Goal: Task Accomplishment & Management: Complete application form

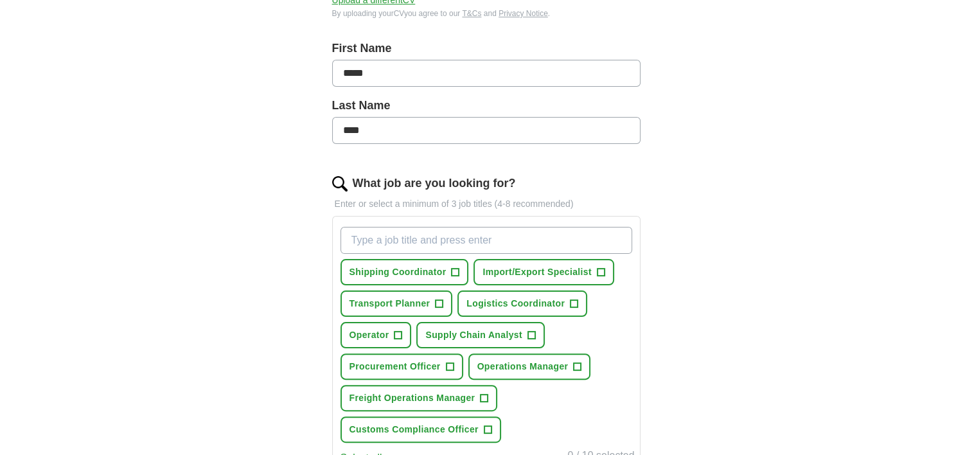
scroll to position [342, 0]
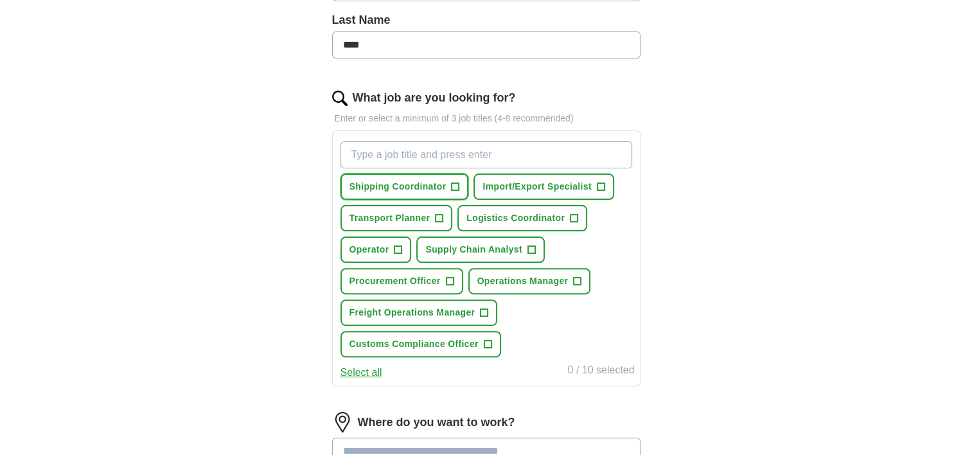
click at [451, 186] on span "+" at bounding box center [455, 187] width 8 height 10
click at [597, 184] on span "+" at bounding box center [601, 187] width 8 height 10
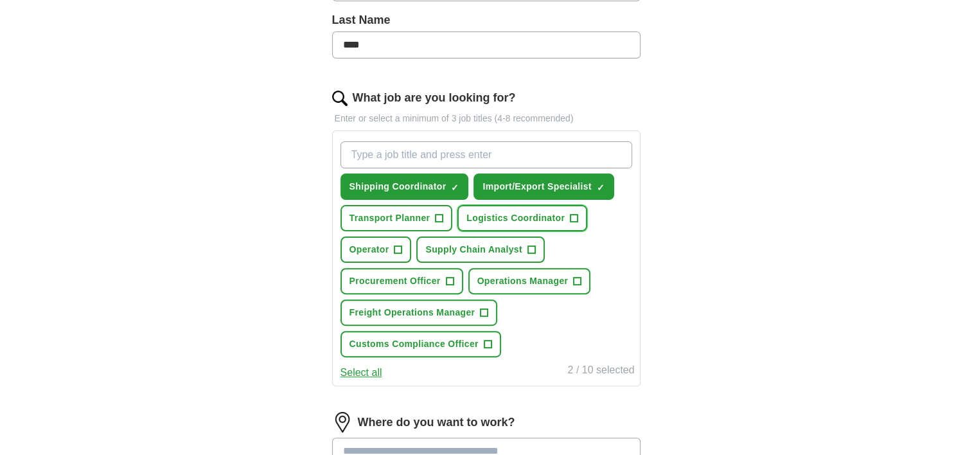
click at [570, 219] on span "+" at bounding box center [574, 218] width 8 height 10
click at [438, 218] on span "+" at bounding box center [439, 218] width 8 height 10
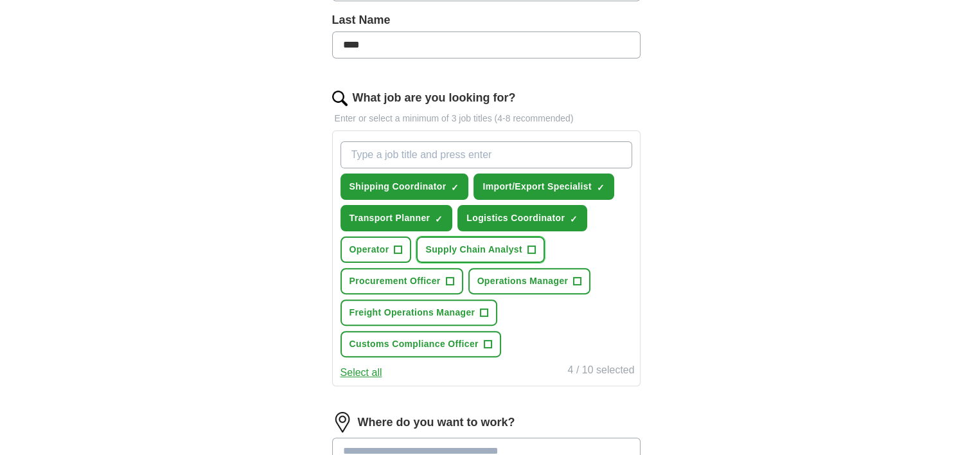
click at [528, 249] on span "+" at bounding box center [531, 250] width 8 height 10
click at [450, 280] on span "+" at bounding box center [450, 281] width 8 height 10
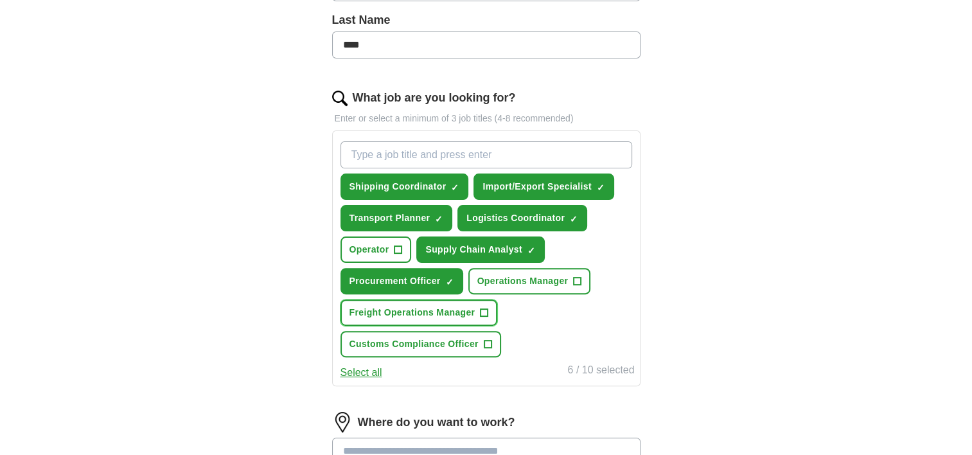
click at [482, 312] on span "+" at bounding box center [484, 313] width 8 height 10
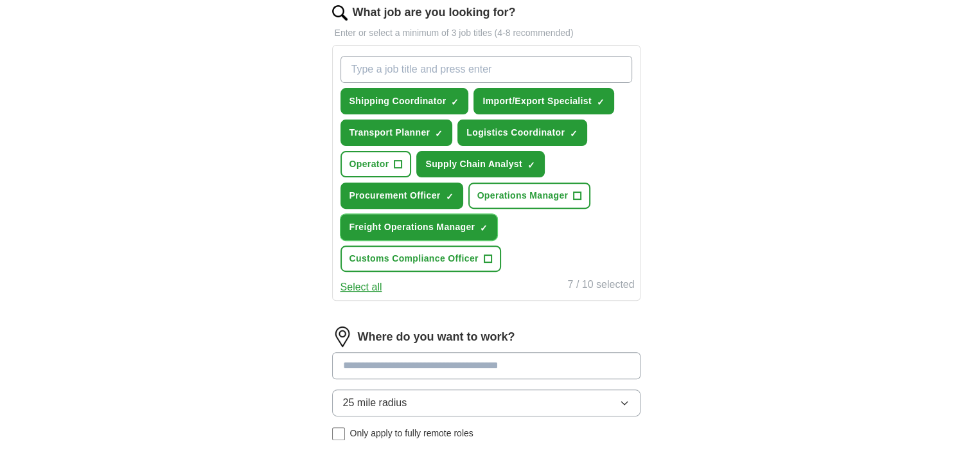
scroll to position [514, 0]
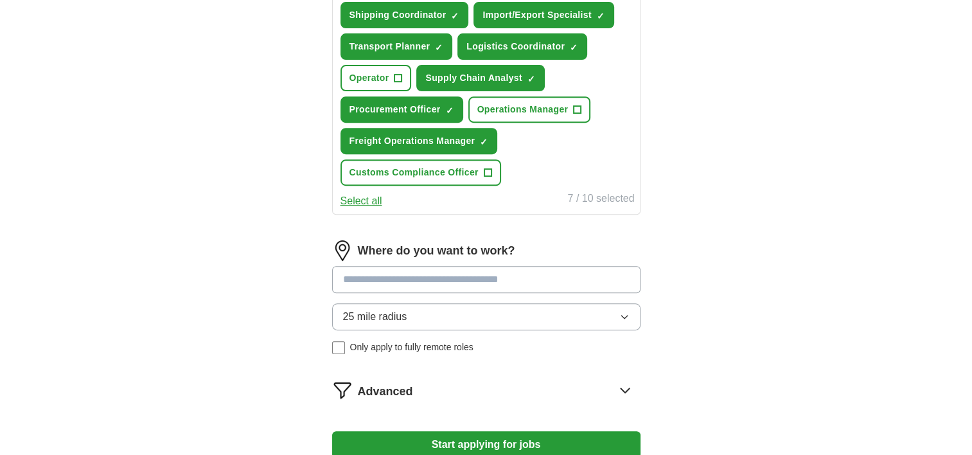
click at [421, 281] on input at bounding box center [486, 279] width 308 height 27
type input "***"
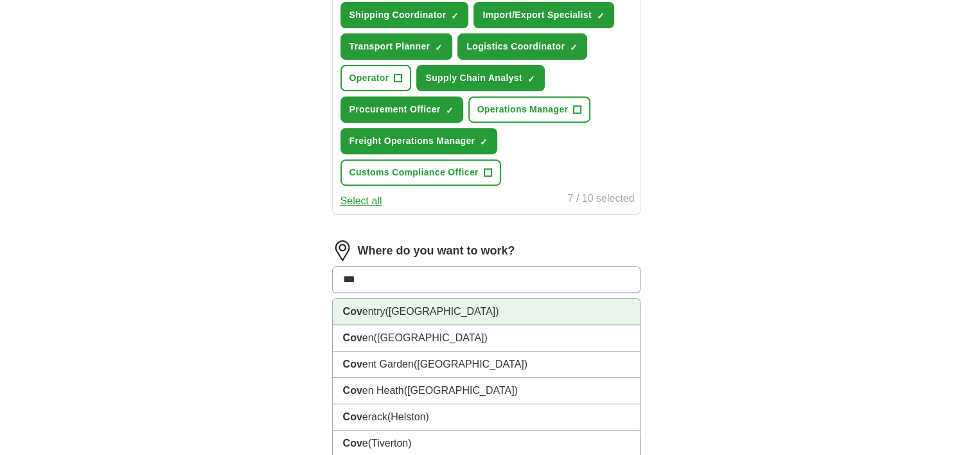
click at [422, 314] on span "([GEOGRAPHIC_DATA])" at bounding box center [442, 311] width 114 height 11
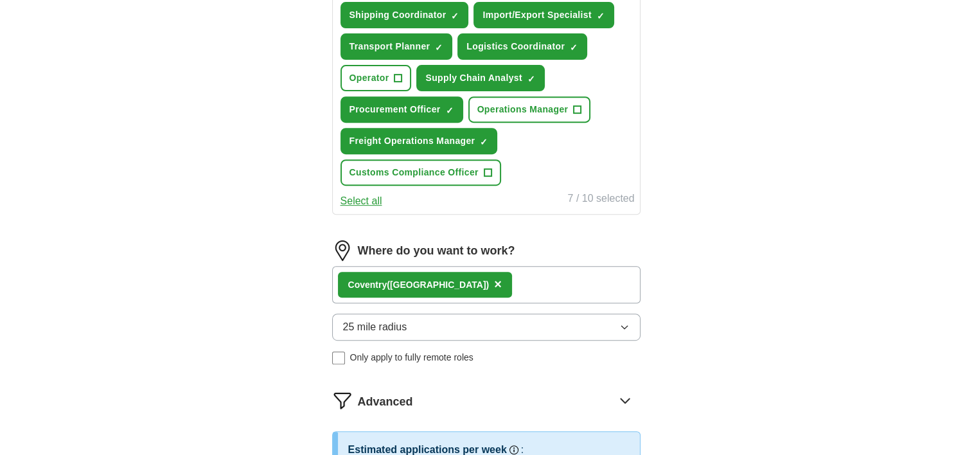
click at [509, 287] on div "Cov entry ([GEOGRAPHIC_DATA]) ×" at bounding box center [486, 284] width 308 height 37
click at [541, 284] on div "Cov entry ([GEOGRAPHIC_DATA]) ×" at bounding box center [486, 284] width 308 height 37
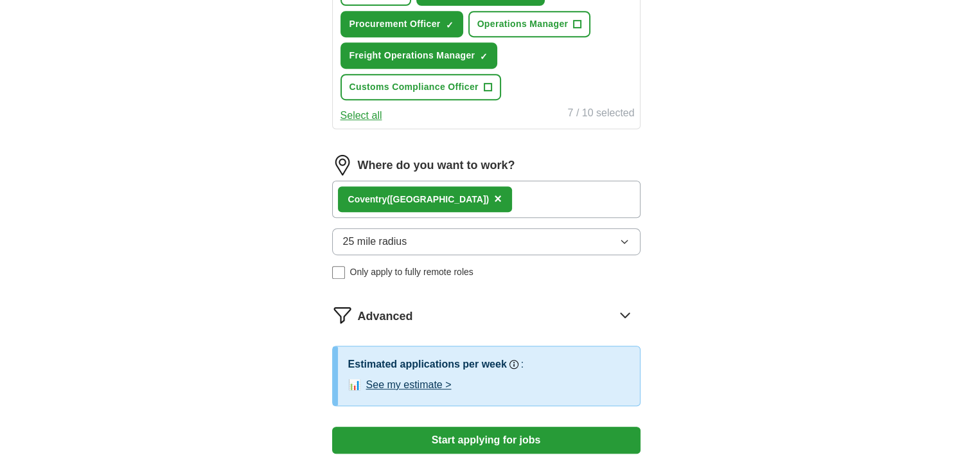
scroll to position [685, 0]
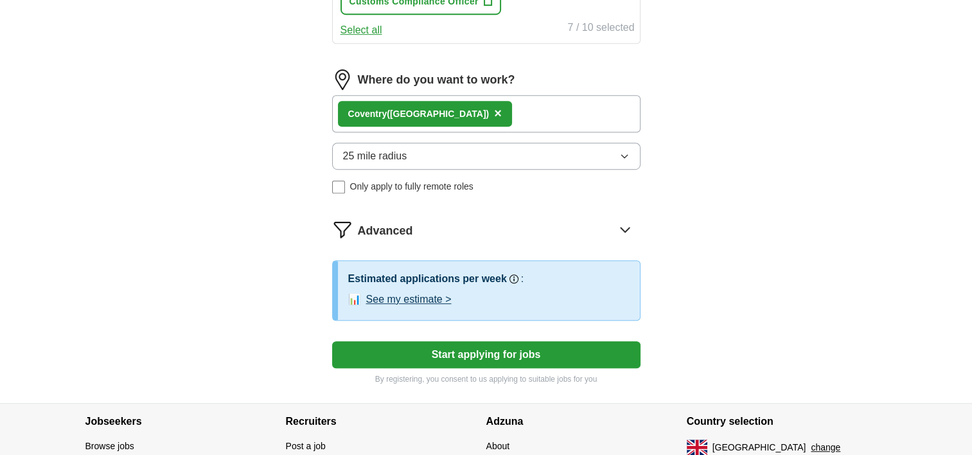
click at [626, 229] on icon at bounding box center [625, 229] width 21 height 21
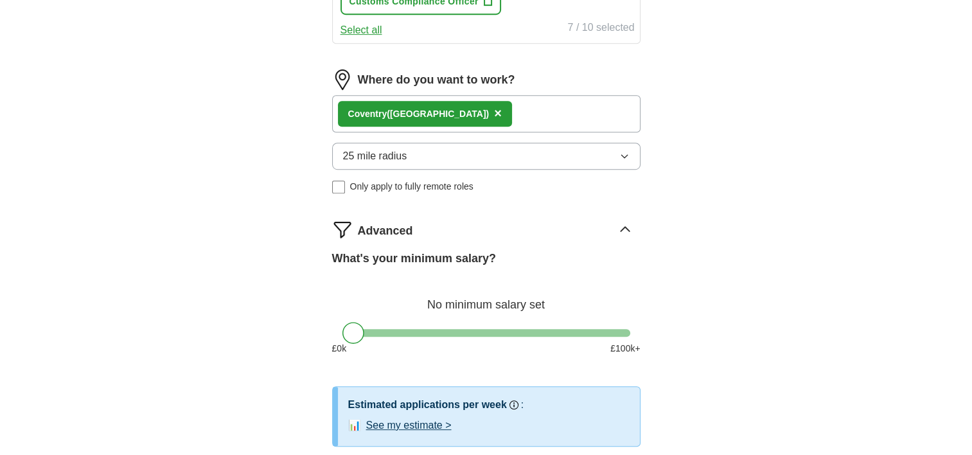
scroll to position [771, 0]
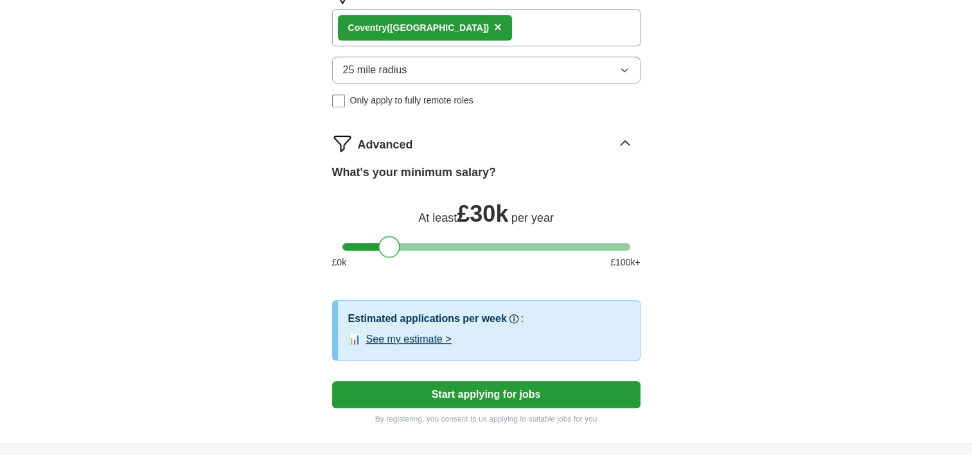
drag, startPoint x: 358, startPoint y: 249, endPoint x: 392, endPoint y: 253, distance: 35.0
click at [392, 253] on div at bounding box center [389, 247] width 22 height 22
click at [494, 395] on button "Start applying for jobs" at bounding box center [486, 394] width 308 height 27
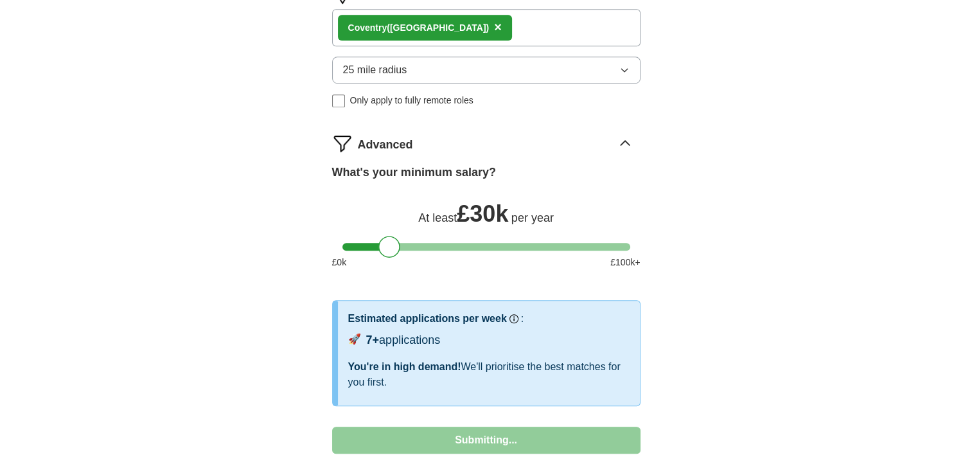
select select "**"
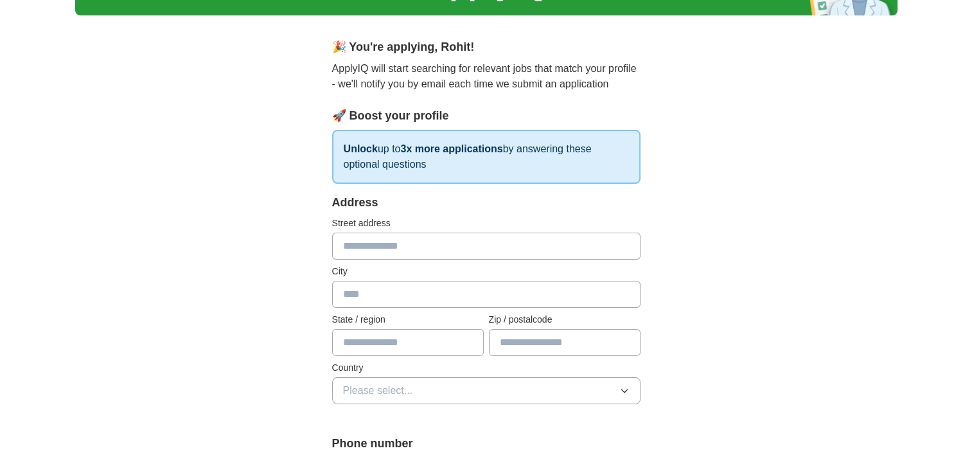
scroll to position [171, 0]
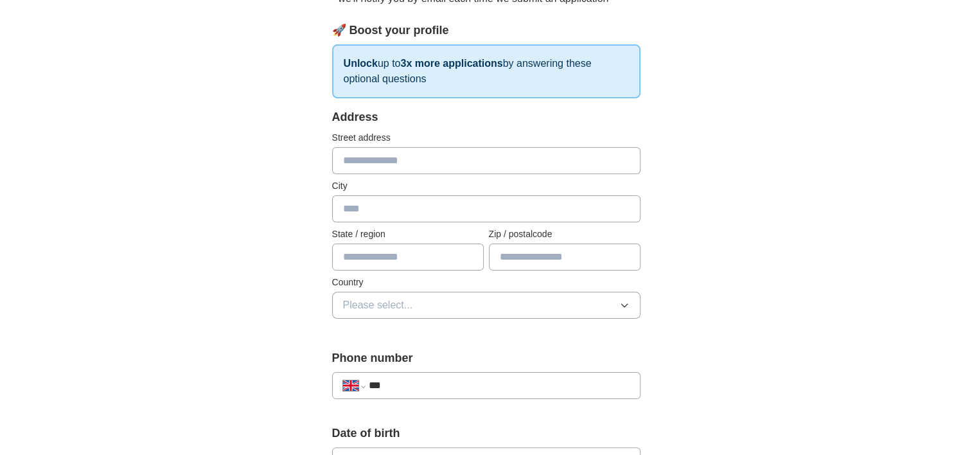
click at [437, 154] on input "text" at bounding box center [486, 160] width 308 height 27
type input "**********"
type input "********"
type input "**********"
type input "*******"
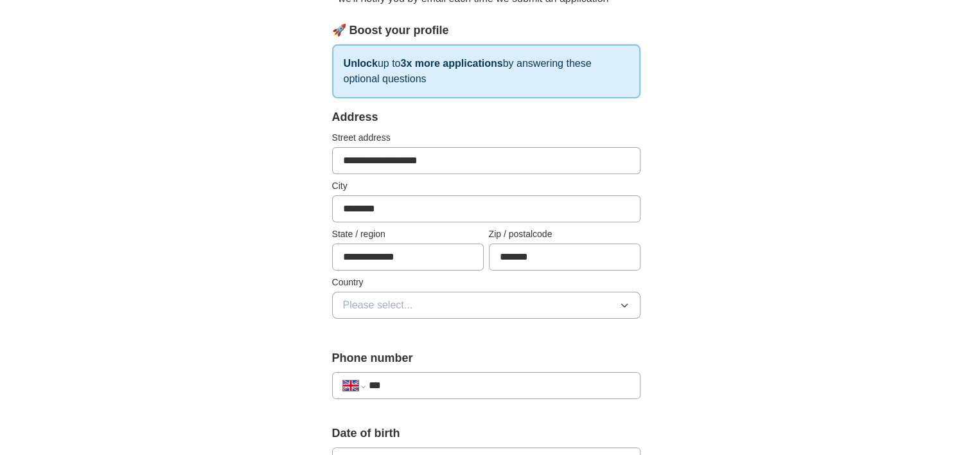
scroll to position [257, 0]
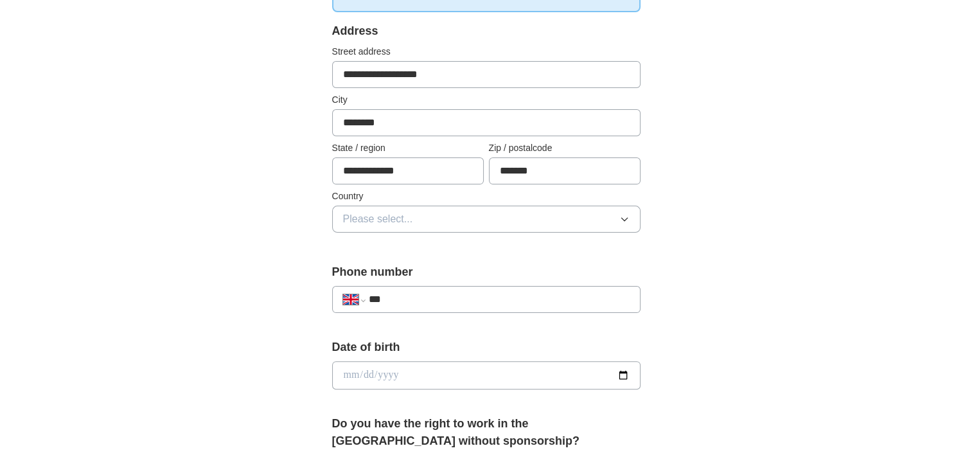
click at [388, 221] on span "Please select..." at bounding box center [378, 218] width 70 height 15
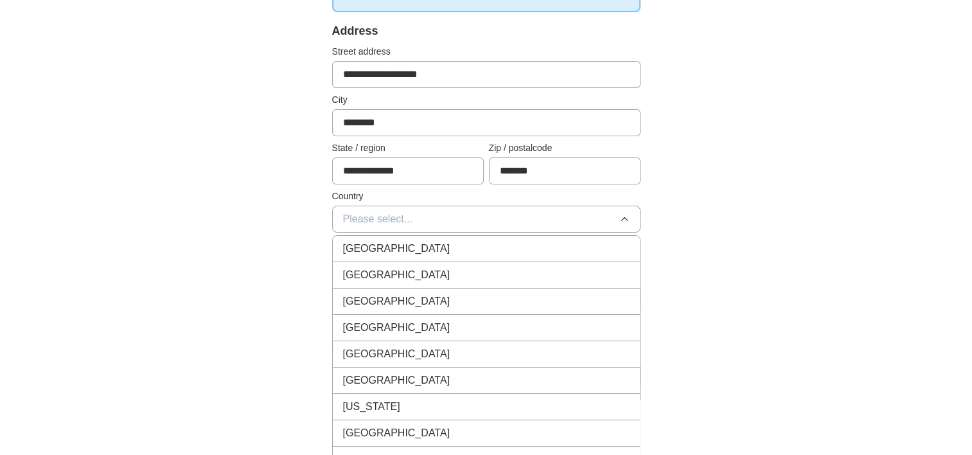
click at [392, 244] on span "[GEOGRAPHIC_DATA]" at bounding box center [396, 248] width 107 height 15
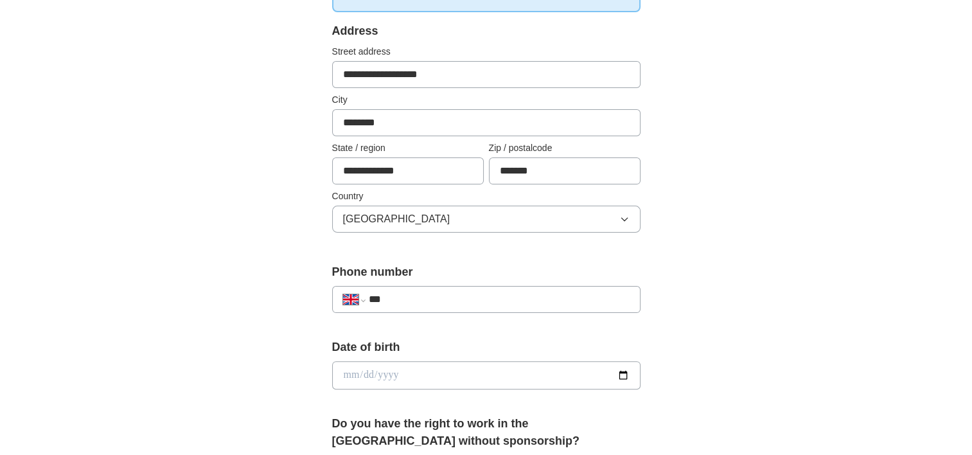
scroll to position [342, 0]
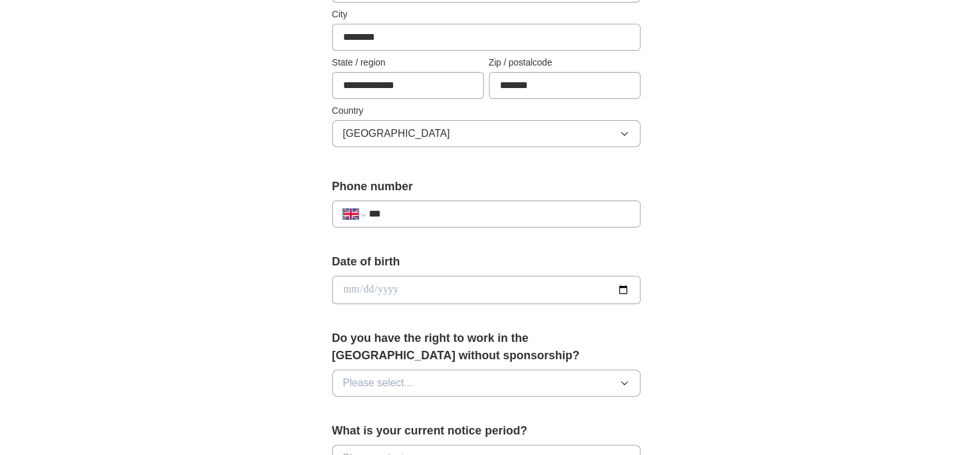
click at [399, 289] on input "date" at bounding box center [486, 289] width 308 height 28
click at [415, 218] on input "***" at bounding box center [498, 213] width 261 height 15
type input "**********"
click at [435, 288] on input "date" at bounding box center [486, 289] width 308 height 28
click at [620, 289] on input "date" at bounding box center [486, 289] width 308 height 28
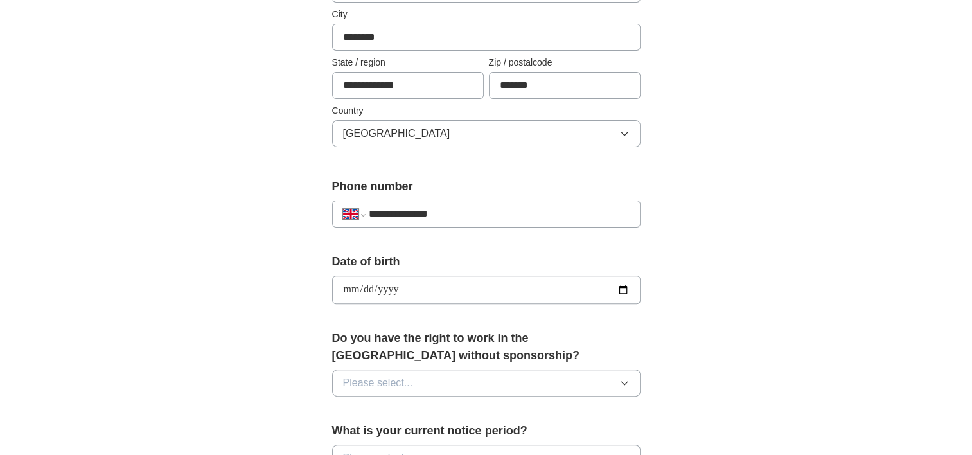
type input "**********"
click at [415, 380] on button "Please select..." at bounding box center [486, 382] width 308 height 27
click at [398, 416] on div "Yes" at bounding box center [486, 412] width 286 height 15
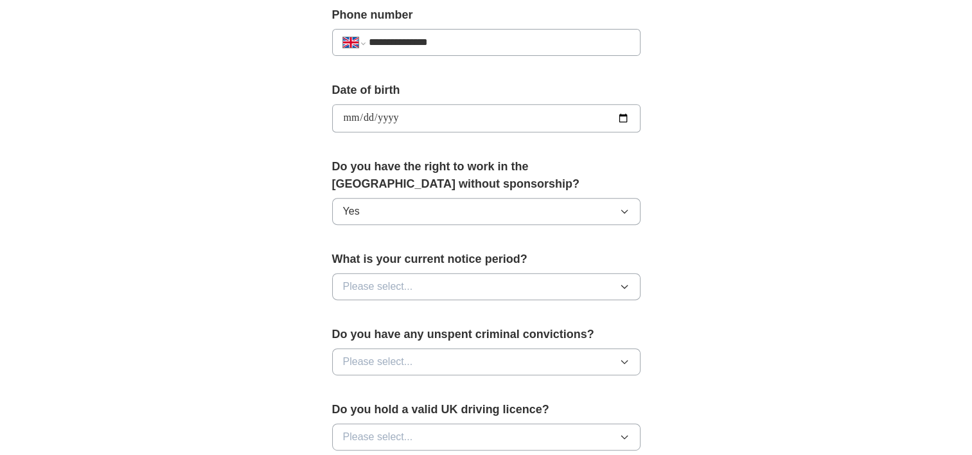
scroll to position [599, 0]
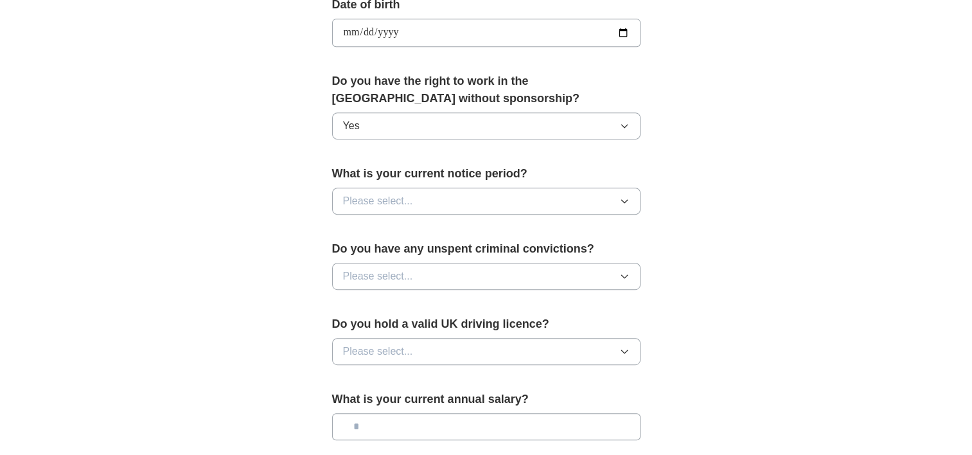
click at [426, 201] on button "Please select..." at bounding box center [486, 201] width 308 height 27
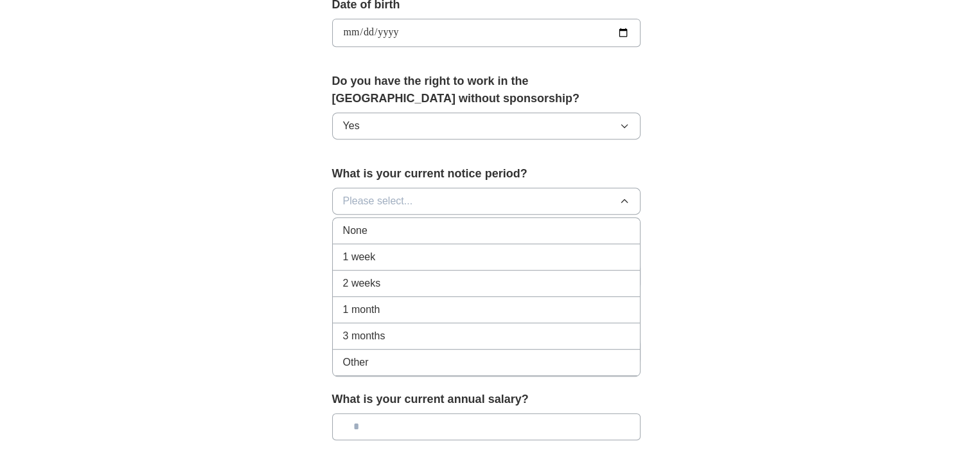
click at [410, 283] on div "2 weeks" at bounding box center [486, 282] width 286 height 15
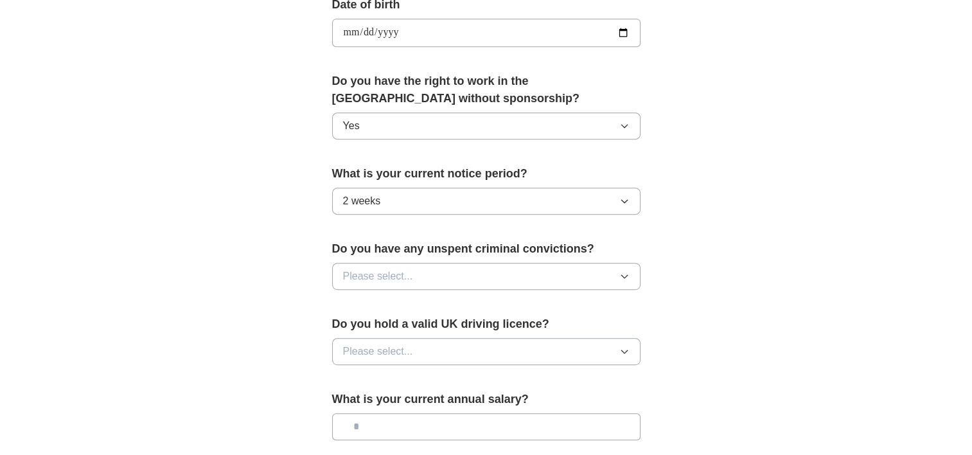
click at [432, 274] on button "Please select..." at bounding box center [486, 276] width 308 height 27
click at [412, 324] on div "No" at bounding box center [486, 331] width 286 height 15
click at [414, 345] on button "Please select..." at bounding box center [486, 351] width 308 height 27
click at [405, 379] on div "Yes" at bounding box center [486, 380] width 286 height 15
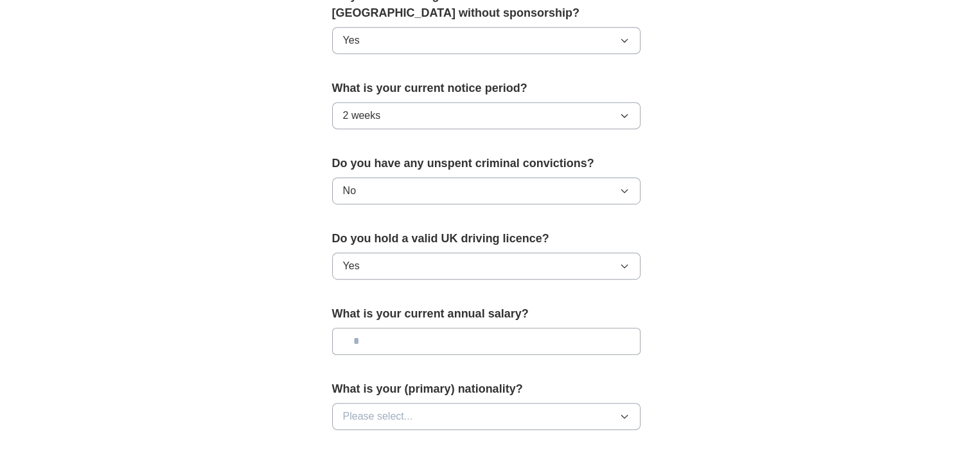
scroll to position [771, 0]
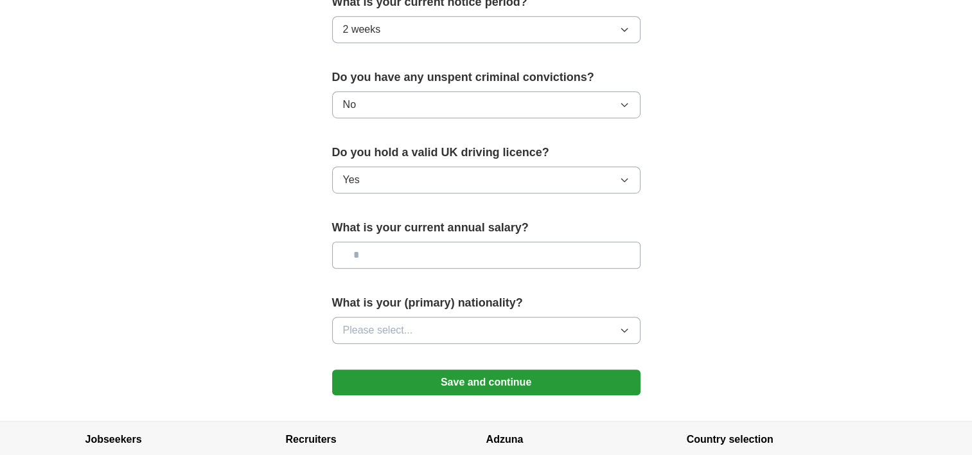
click at [424, 254] on input "text" at bounding box center [486, 254] width 308 height 27
type input "*******"
click at [441, 318] on button "Please select..." at bounding box center [486, 330] width 308 height 27
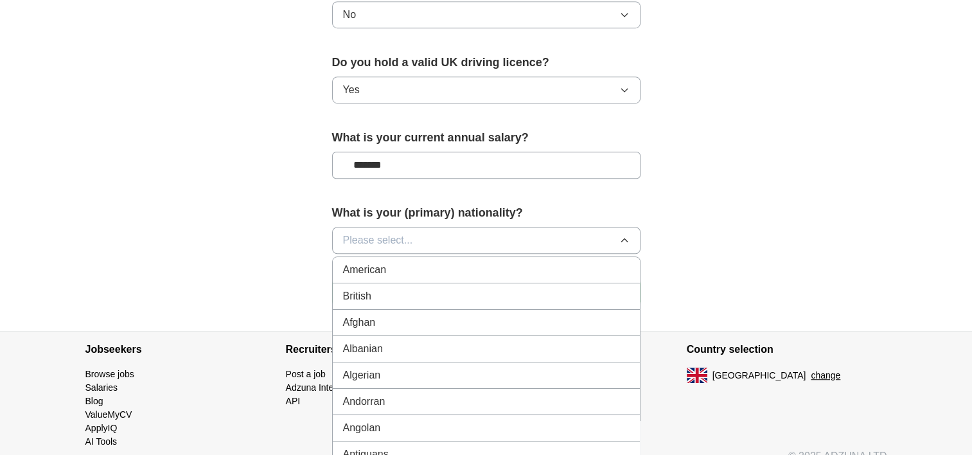
scroll to position [871, 0]
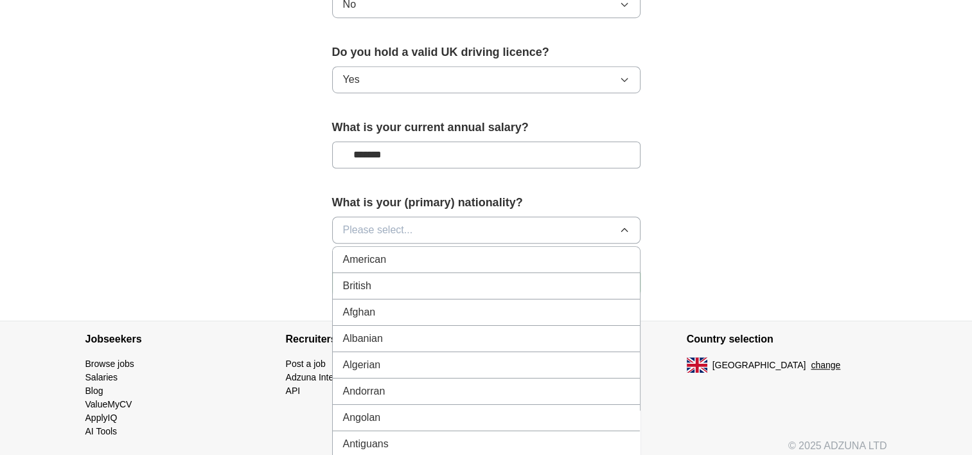
click at [374, 227] on span "Please select..." at bounding box center [378, 229] width 70 height 15
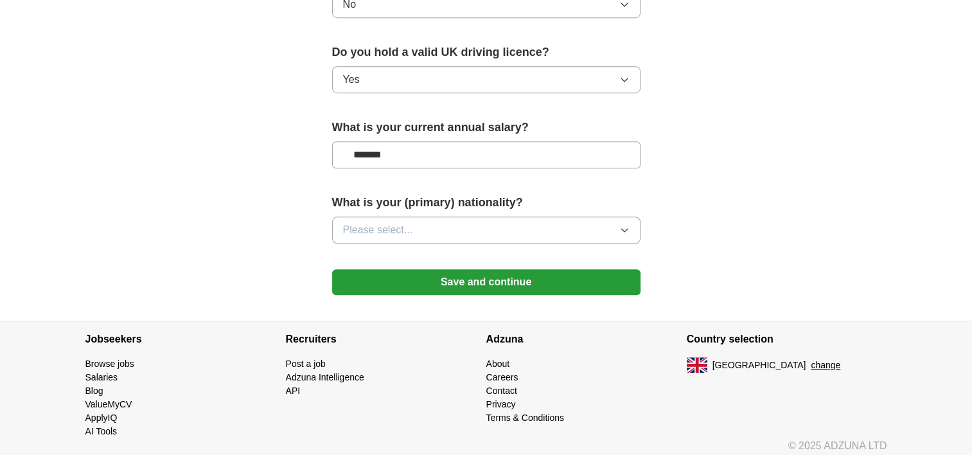
click at [374, 227] on span "Please select..." at bounding box center [378, 229] width 70 height 15
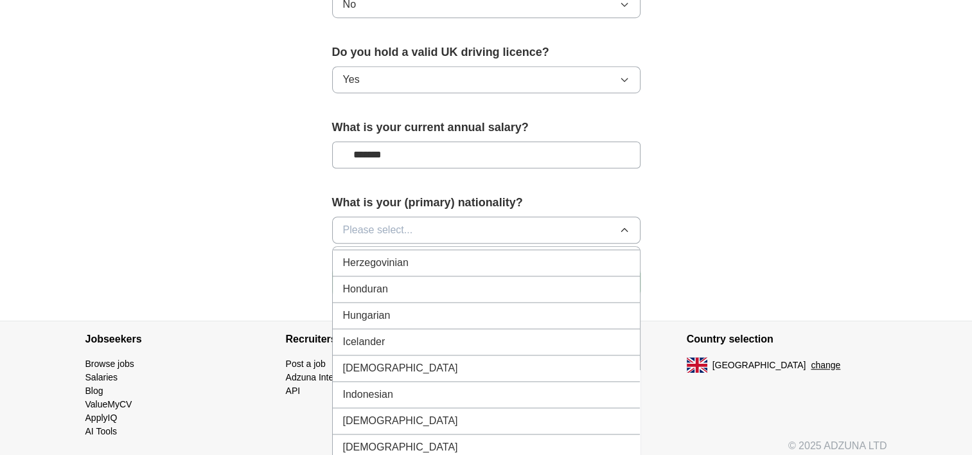
scroll to position [2067, 0]
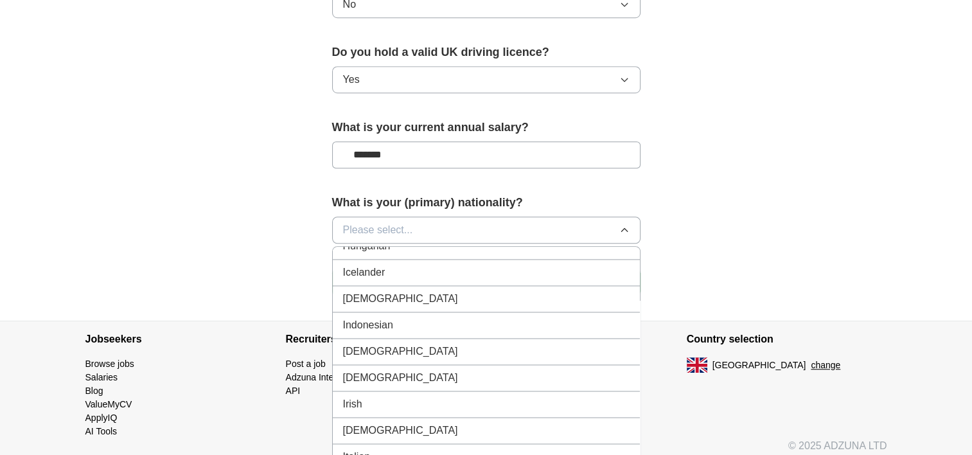
click at [373, 291] on div "[DEMOGRAPHIC_DATA]" at bounding box center [486, 298] width 286 height 15
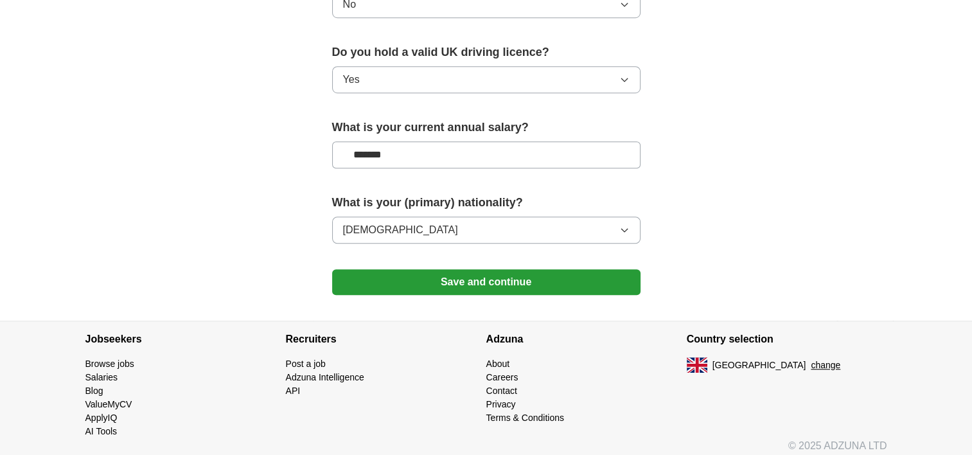
click at [382, 275] on button "Save and continue" at bounding box center [486, 282] width 308 height 26
